Goal: Transaction & Acquisition: Obtain resource

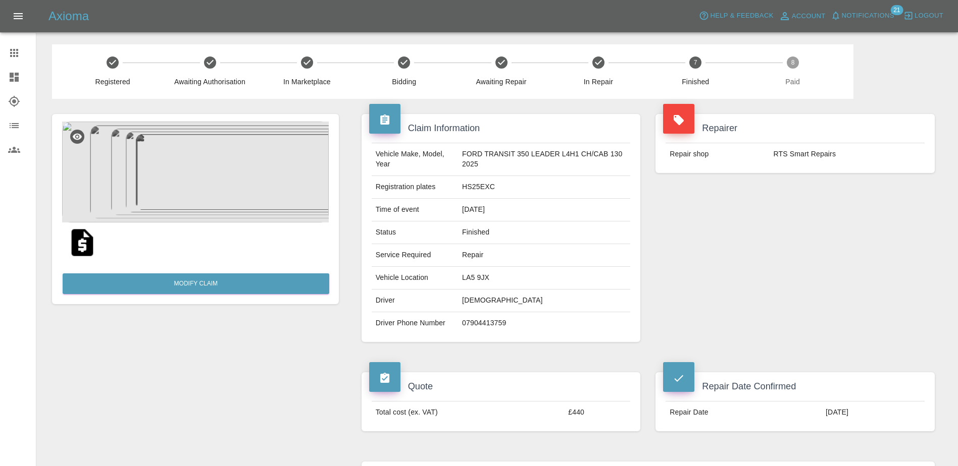
click at [478, 190] on td "HS25EXC" at bounding box center [544, 187] width 172 height 23
copy td "HS25EXC"
click at [7, 73] on link "Dashboard" at bounding box center [18, 77] width 36 height 24
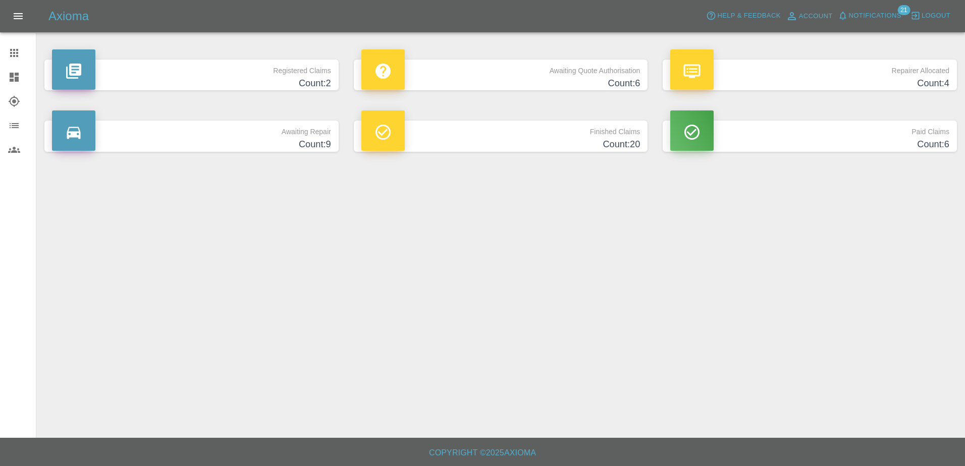
click at [478, 145] on h4 "Count: 20" at bounding box center [500, 145] width 279 height 14
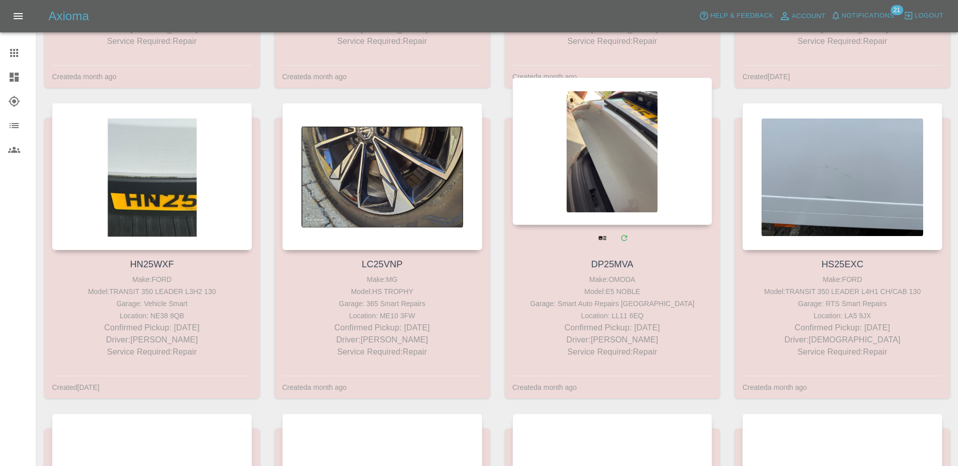
scroll to position [976, 0]
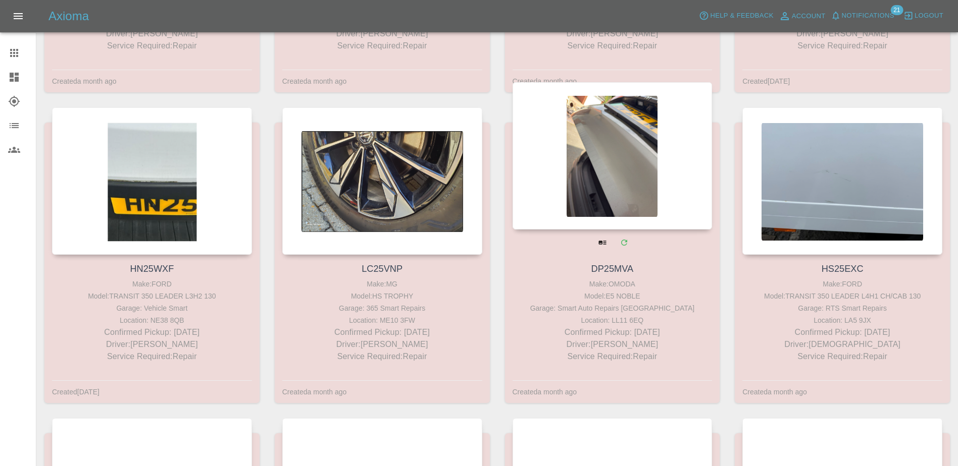
click at [615, 270] on link "DP25MVA" at bounding box center [612, 269] width 42 height 10
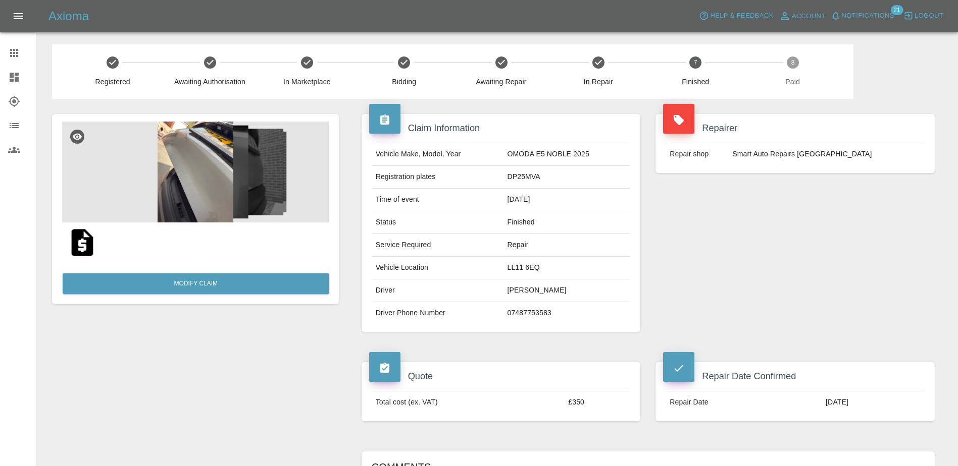
click at [533, 177] on td "DP25MVA" at bounding box center [566, 177] width 127 height 23
copy td "DP25MVA"
click at [15, 80] on icon at bounding box center [14, 77] width 9 height 9
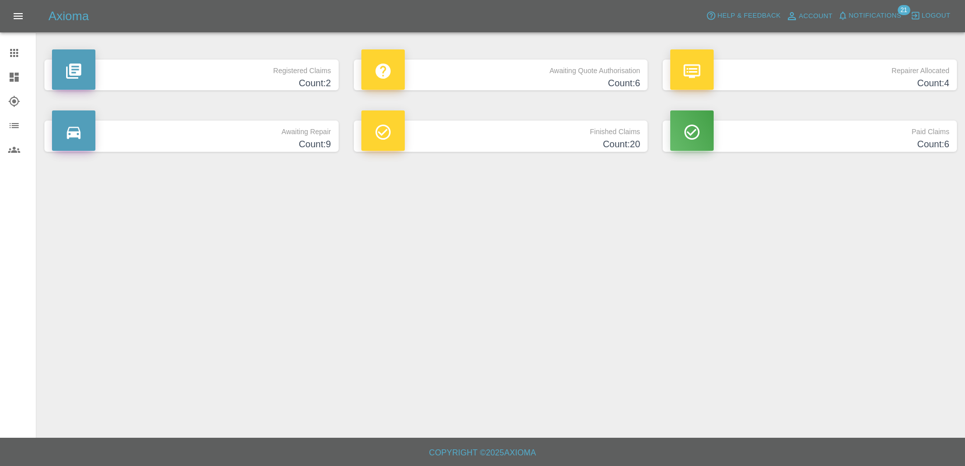
click at [438, 147] on h4 "Count: 20" at bounding box center [500, 145] width 279 height 14
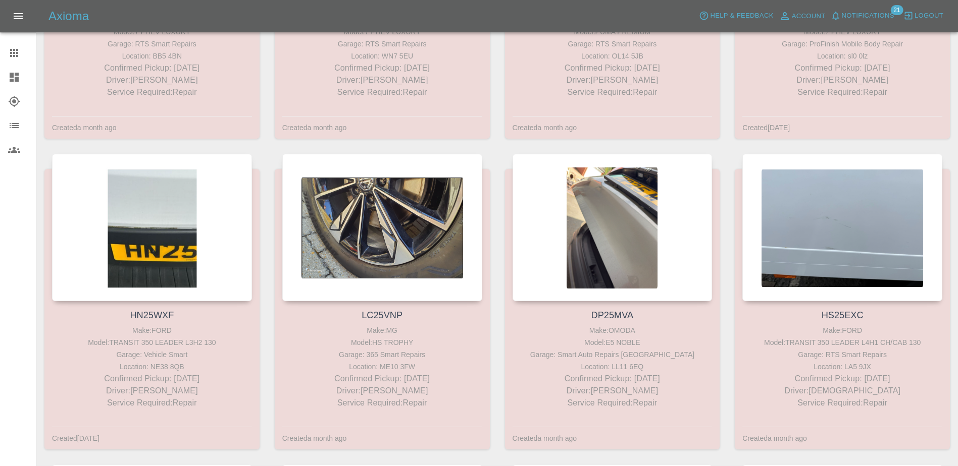
scroll to position [926, 0]
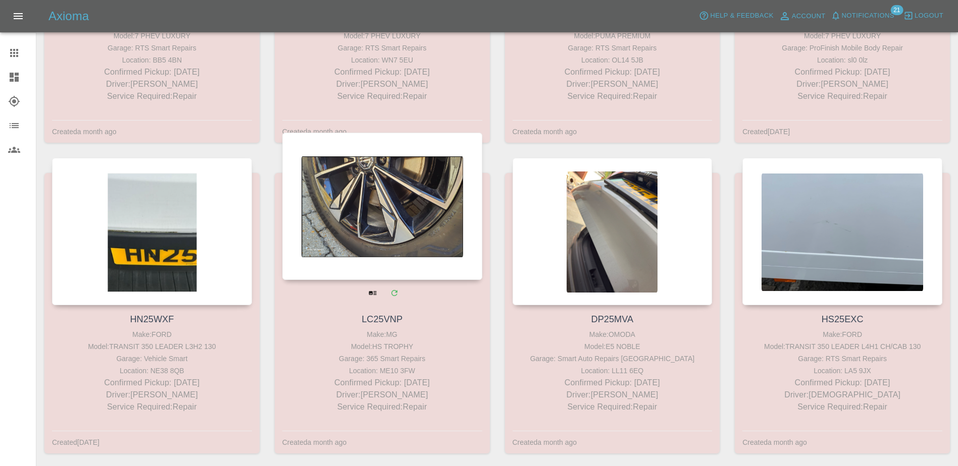
click at [381, 317] on link "LC25VNP" at bounding box center [381, 320] width 41 height 10
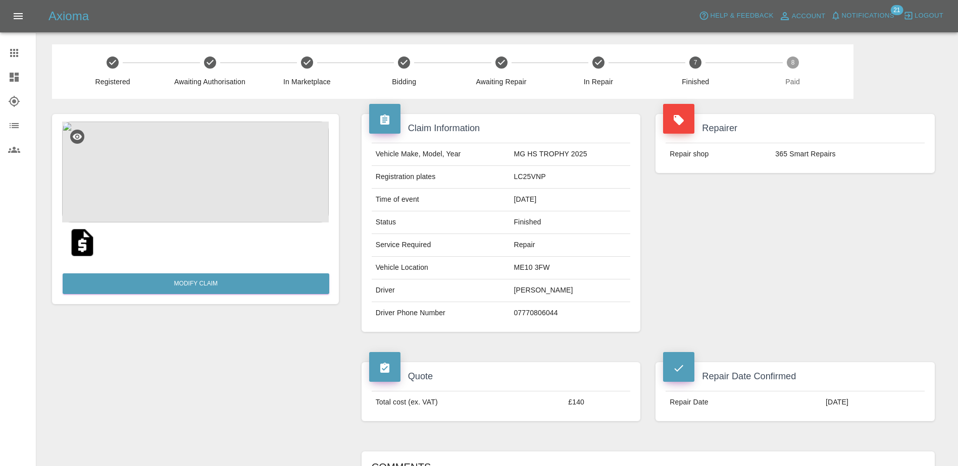
click at [532, 174] on td "LC25VNP" at bounding box center [569, 177] width 121 height 23
copy td "LC25VNP"
click at [33, 80] on div at bounding box center [22, 77] width 28 height 12
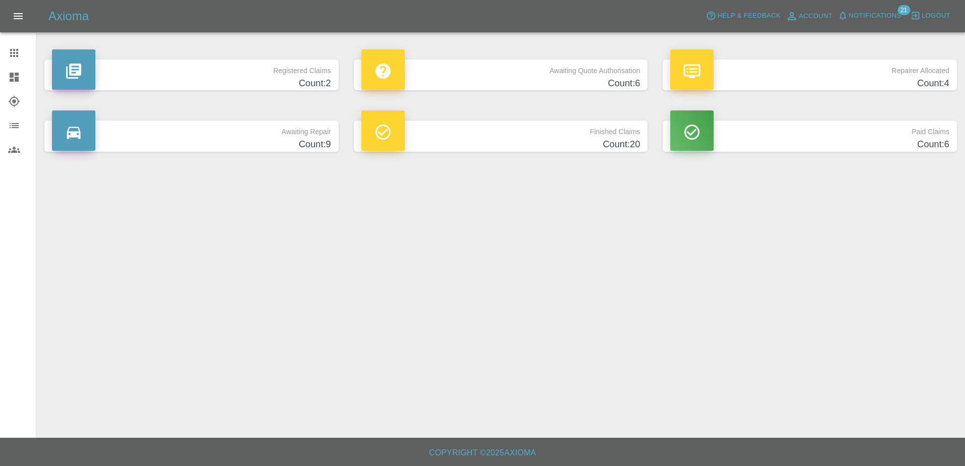
click at [447, 151] on h4 "Count: 20" at bounding box center [500, 145] width 279 height 14
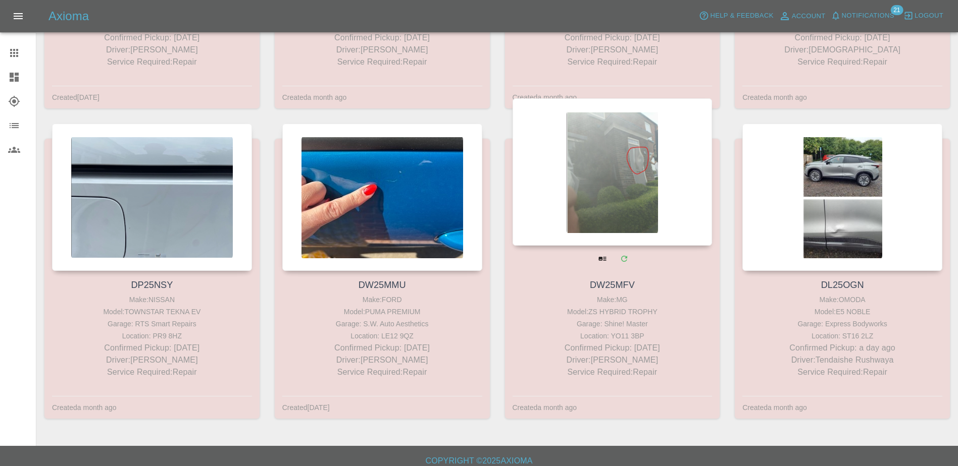
scroll to position [1279, 0]
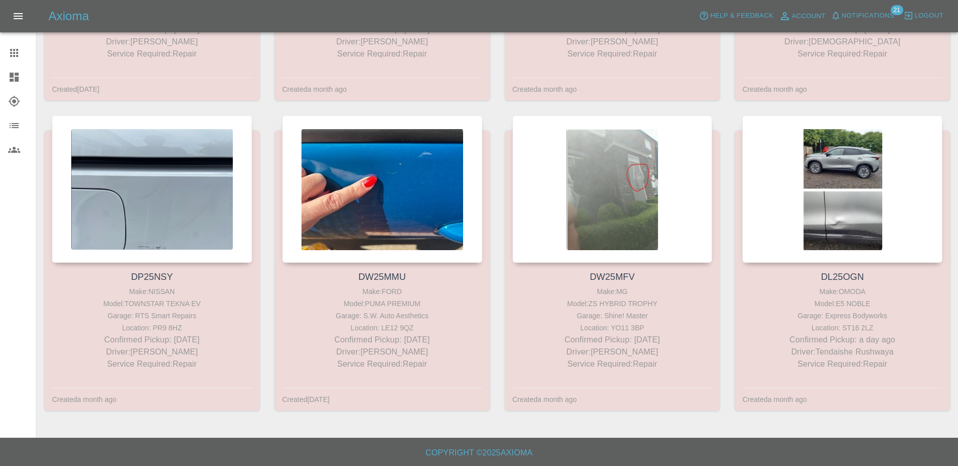
click at [21, 3] on div "Axioma Help & Feedback Account Notifications 21 Logout" at bounding box center [479, 16] width 958 height 32
click at [20, 8] on button "Open drawer" at bounding box center [18, 16] width 24 height 24
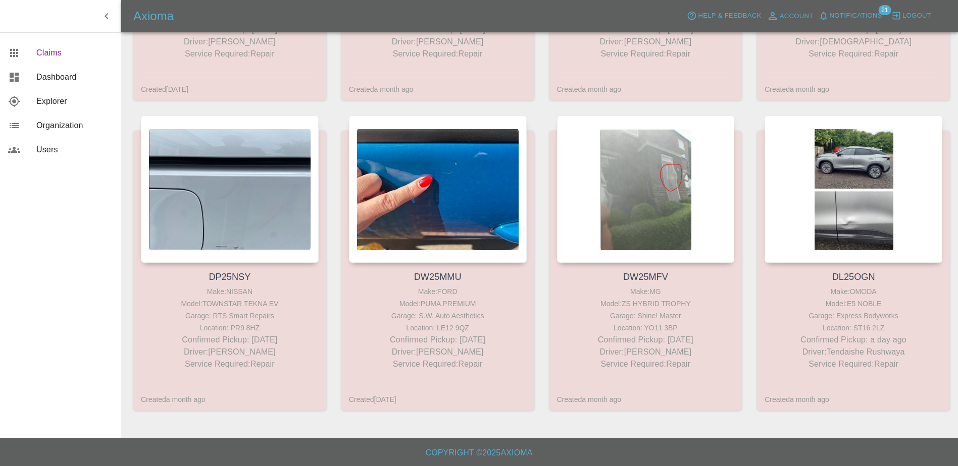
click at [50, 59] on span "Claims" at bounding box center [74, 53] width 76 height 12
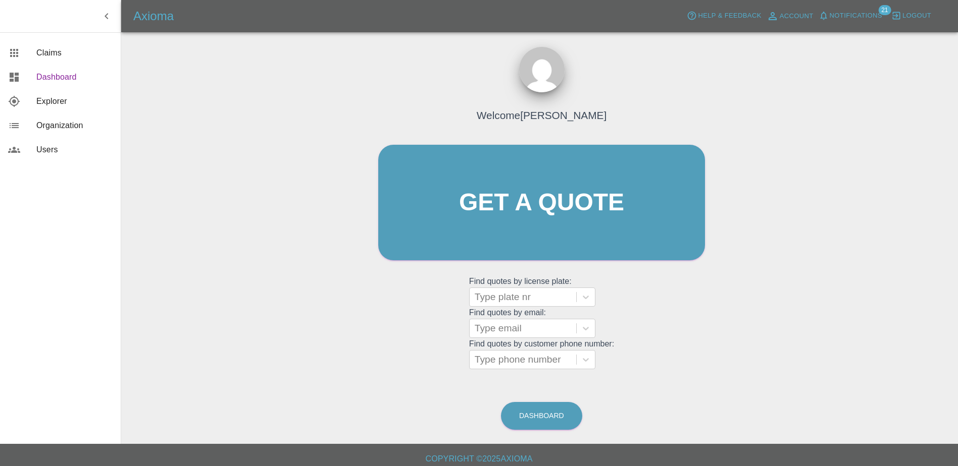
click at [56, 78] on span "Dashboard" at bounding box center [74, 77] width 76 height 12
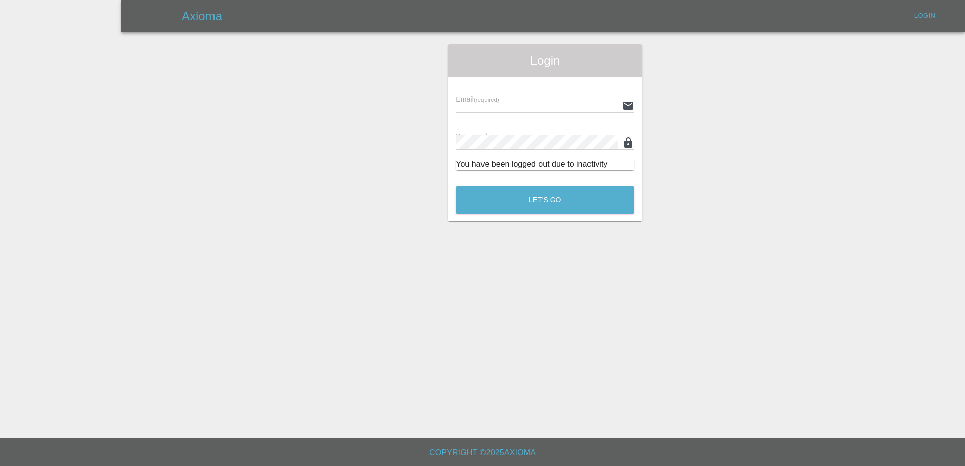
type input "[PERSON_NAME][EMAIL_ADDRESS][PERSON_NAME][DOMAIN_NAME]"
click at [498, 194] on button "Let's Go" at bounding box center [545, 200] width 179 height 28
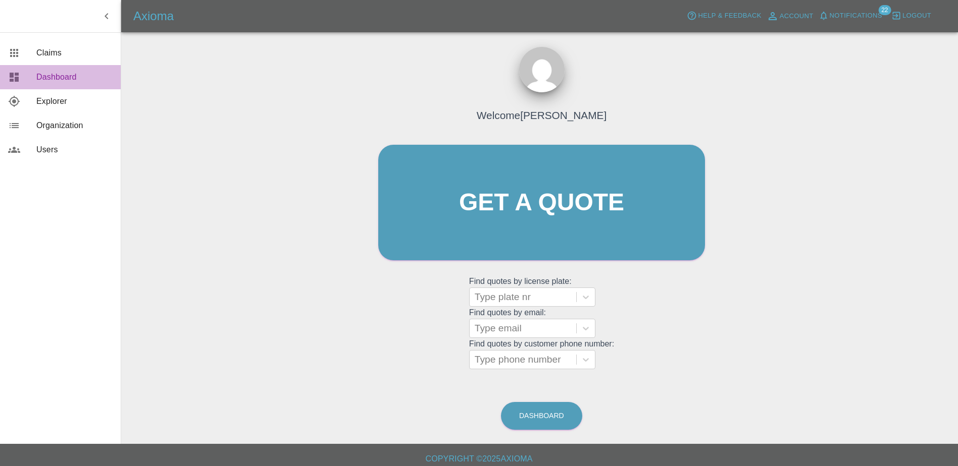
click at [51, 71] on link "Dashboard" at bounding box center [60, 77] width 121 height 24
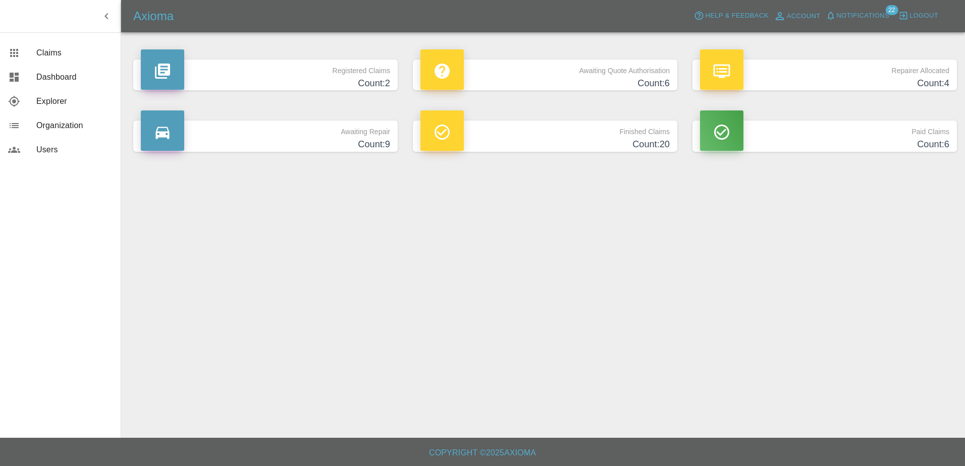
click at [631, 73] on p "Awaiting Quote Authorisation" at bounding box center [545, 68] width 249 height 17
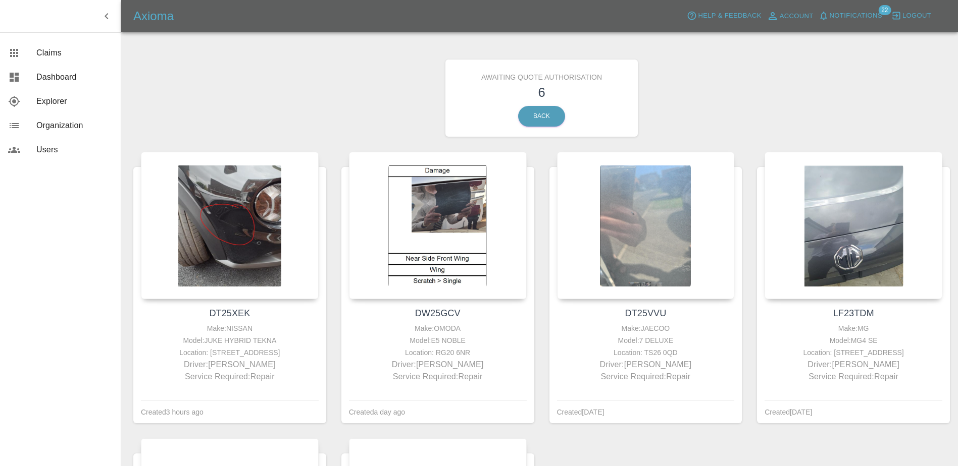
click at [867, 12] on span "Notifications" at bounding box center [855, 16] width 53 height 12
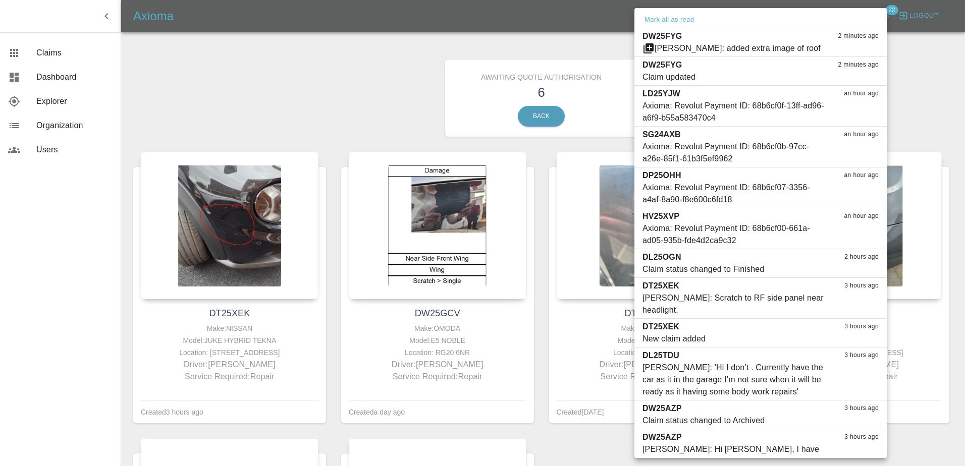
click at [307, 113] on div at bounding box center [482, 233] width 965 height 466
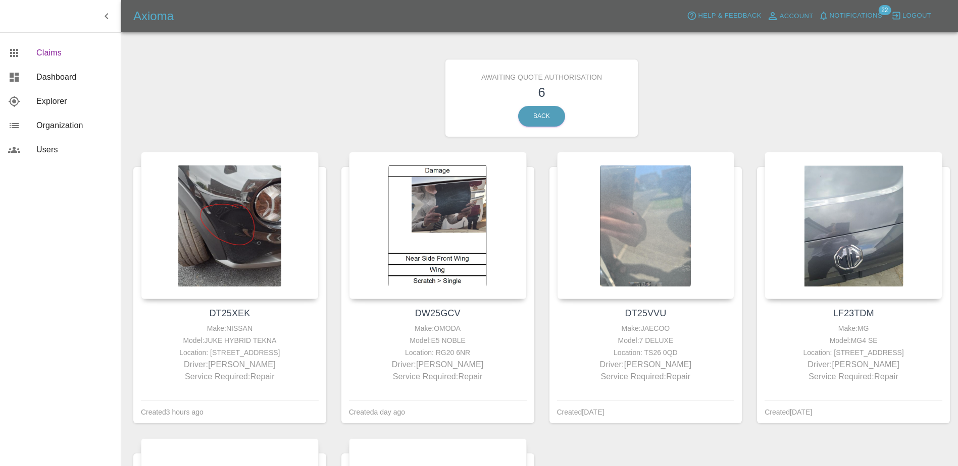
click at [58, 56] on span "Claims" at bounding box center [74, 53] width 76 height 12
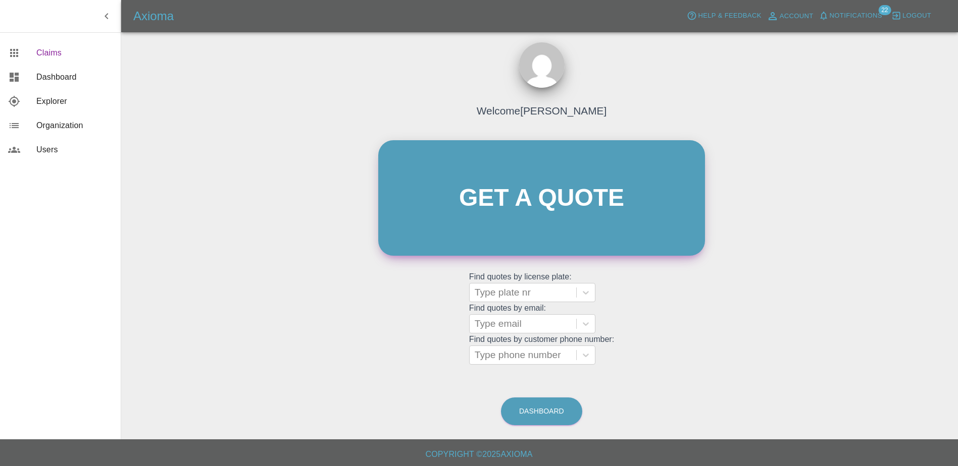
scroll to position [6, 0]
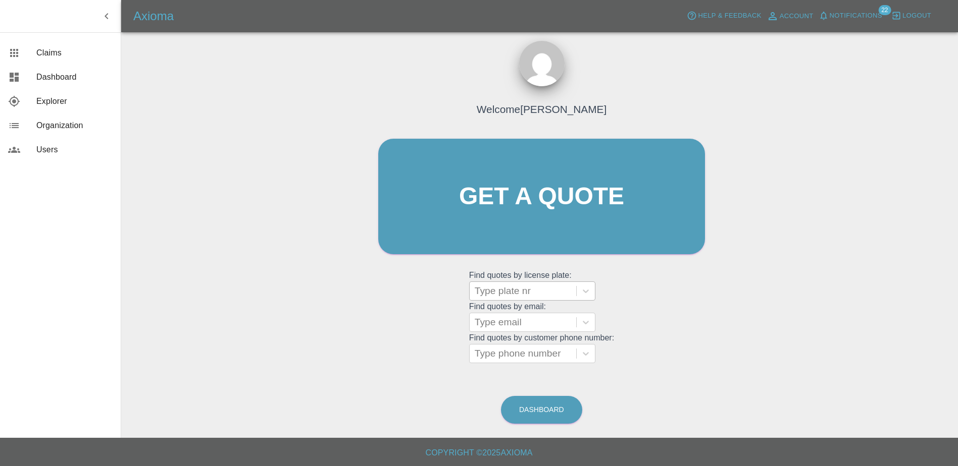
click at [557, 291] on div at bounding box center [523, 291] width 96 height 14
drag, startPoint x: 557, startPoint y: 291, endPoint x: 406, endPoint y: 273, distance: 152.0
click at [406, 273] on div "Welcome [PERSON_NAME] Get a quote Get a quote Find quotes by license plate: Typ…" at bounding box center [542, 216] width 348 height 305
click at [556, 176] on link "Get a quote" at bounding box center [541, 197] width 327 height 116
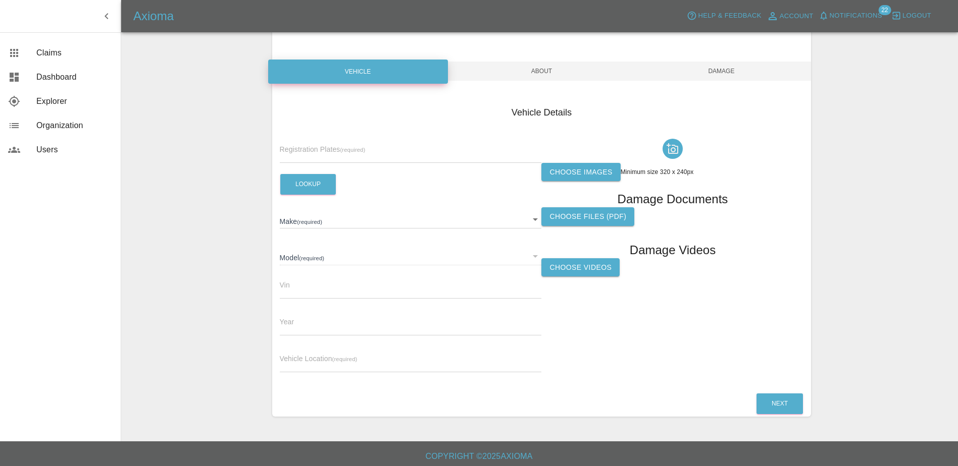
scroll to position [75, 0]
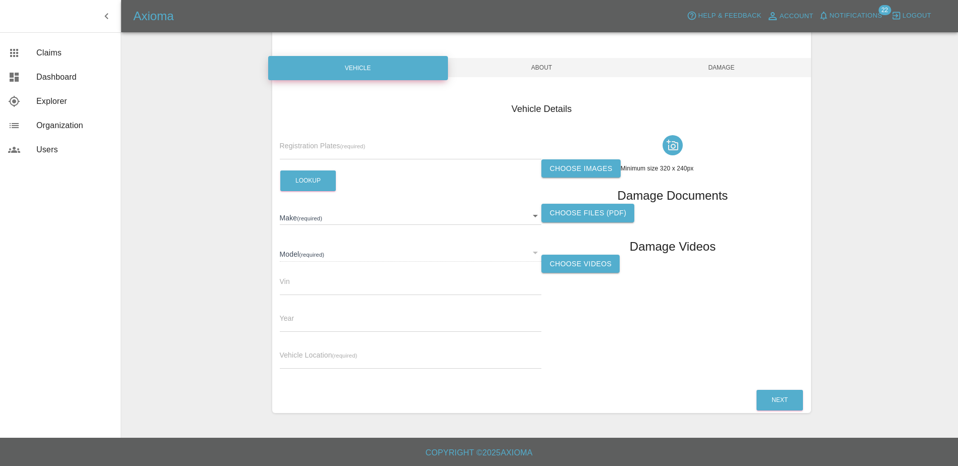
click at [345, 143] on small "(required)" at bounding box center [352, 146] width 25 height 6
click at [337, 149] on input "text" at bounding box center [411, 152] width 262 height 15
drag, startPoint x: 337, startPoint y: 149, endPoint x: 219, endPoint y: 180, distance: 122.1
click at [219, 180] on div "Enter Claim Details This information will create the claim instance. Vehicle Ab…" at bounding box center [541, 198] width 831 height 456
click at [302, 151] on input "text" at bounding box center [411, 152] width 262 height 15
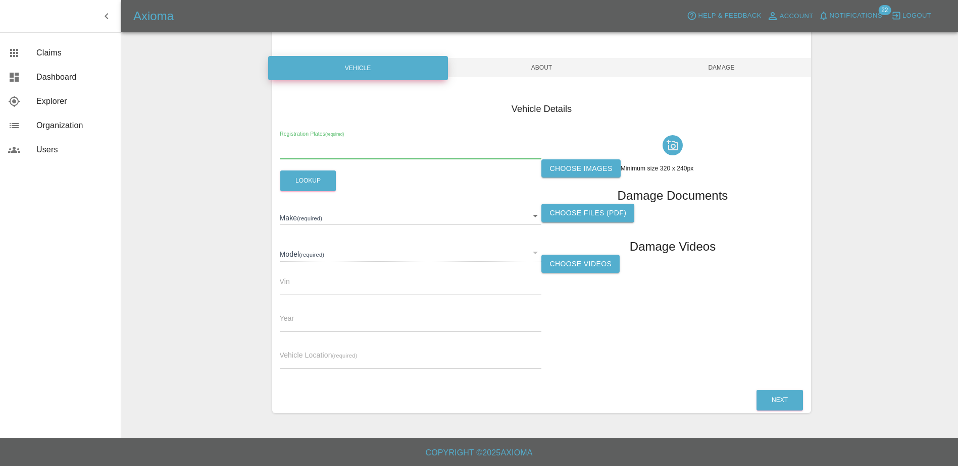
paste input "DW25NXE"
type input "DW25NXE"
click at [315, 187] on button "Lookup" at bounding box center [308, 181] width 56 height 21
type input "MG"
type input "ZS SE"
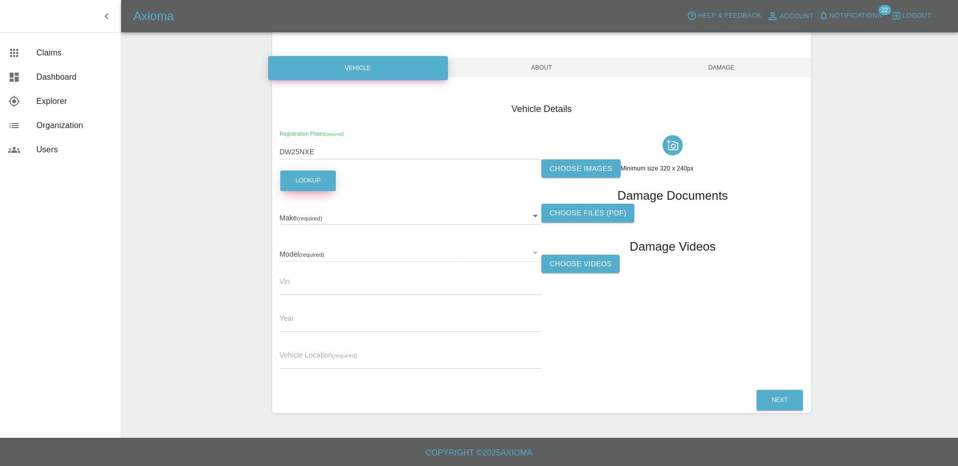
type input "2025"
click at [58, 57] on span "Claims" at bounding box center [74, 53] width 76 height 12
